Goal: Entertainment & Leisure: Consume media (video, audio)

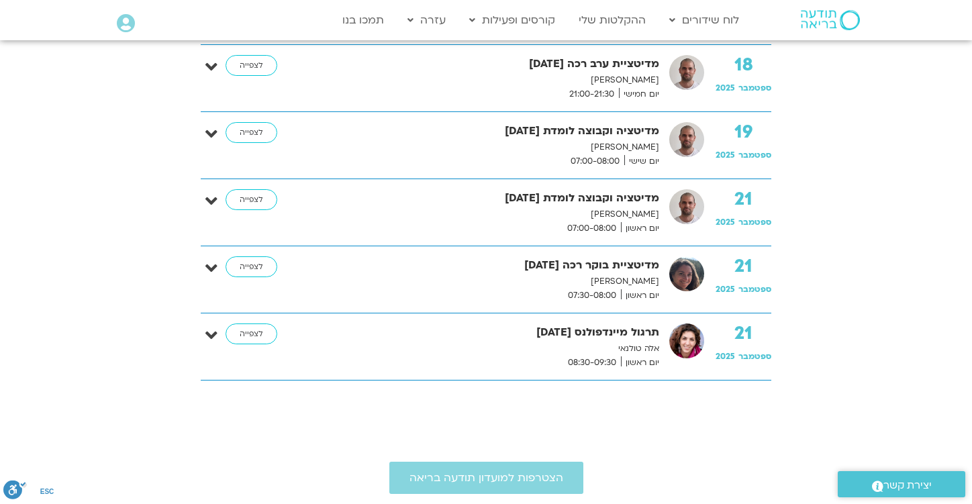
scroll to position [2831, 0]
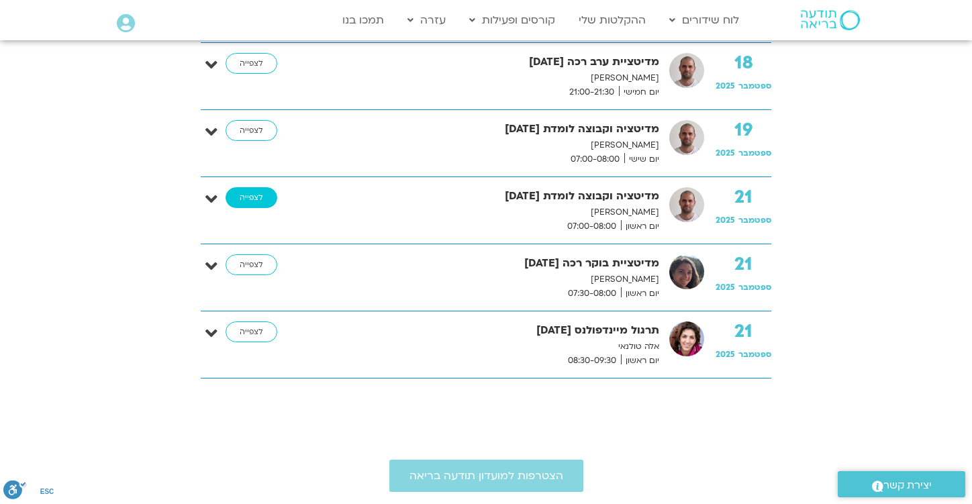
click at [255, 200] on link "לצפייה" at bounding box center [251, 197] width 52 height 21
